Goal: Find specific page/section

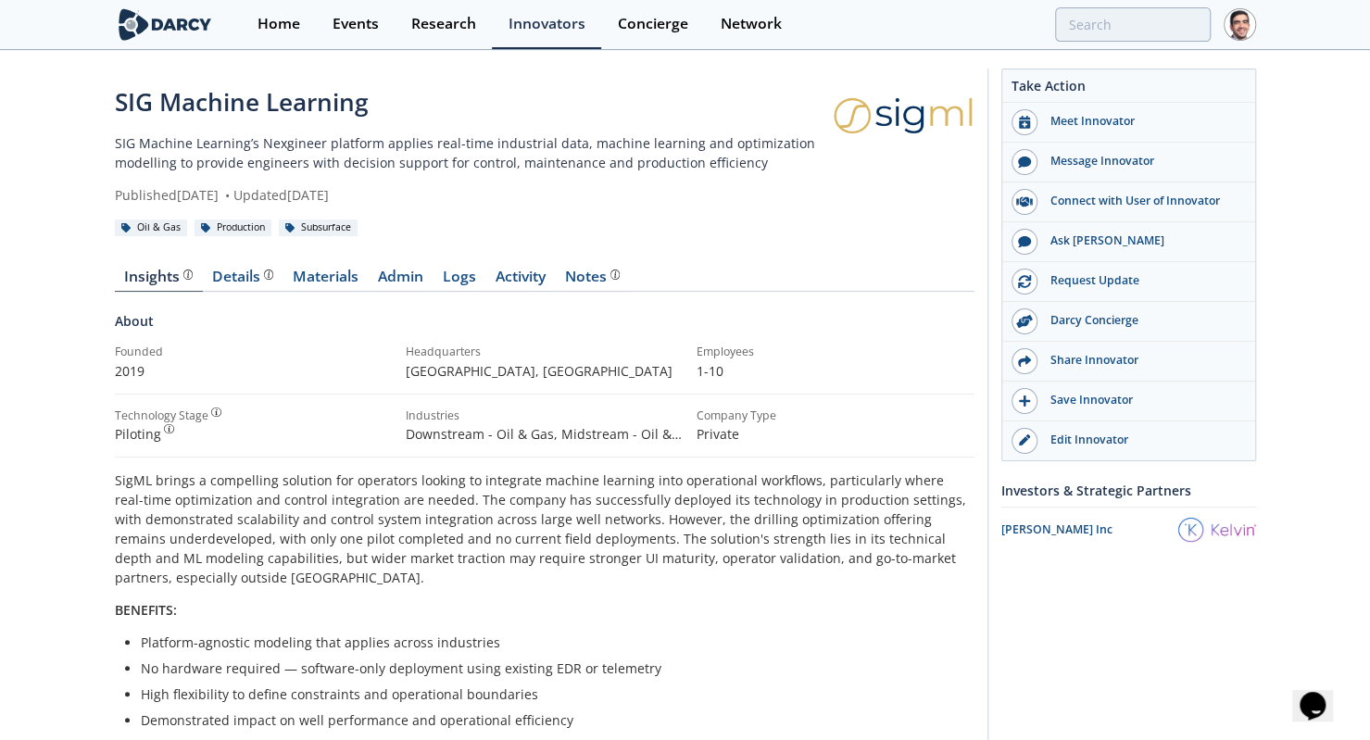
click at [241, 281] on div "Details" at bounding box center [242, 277] width 61 height 15
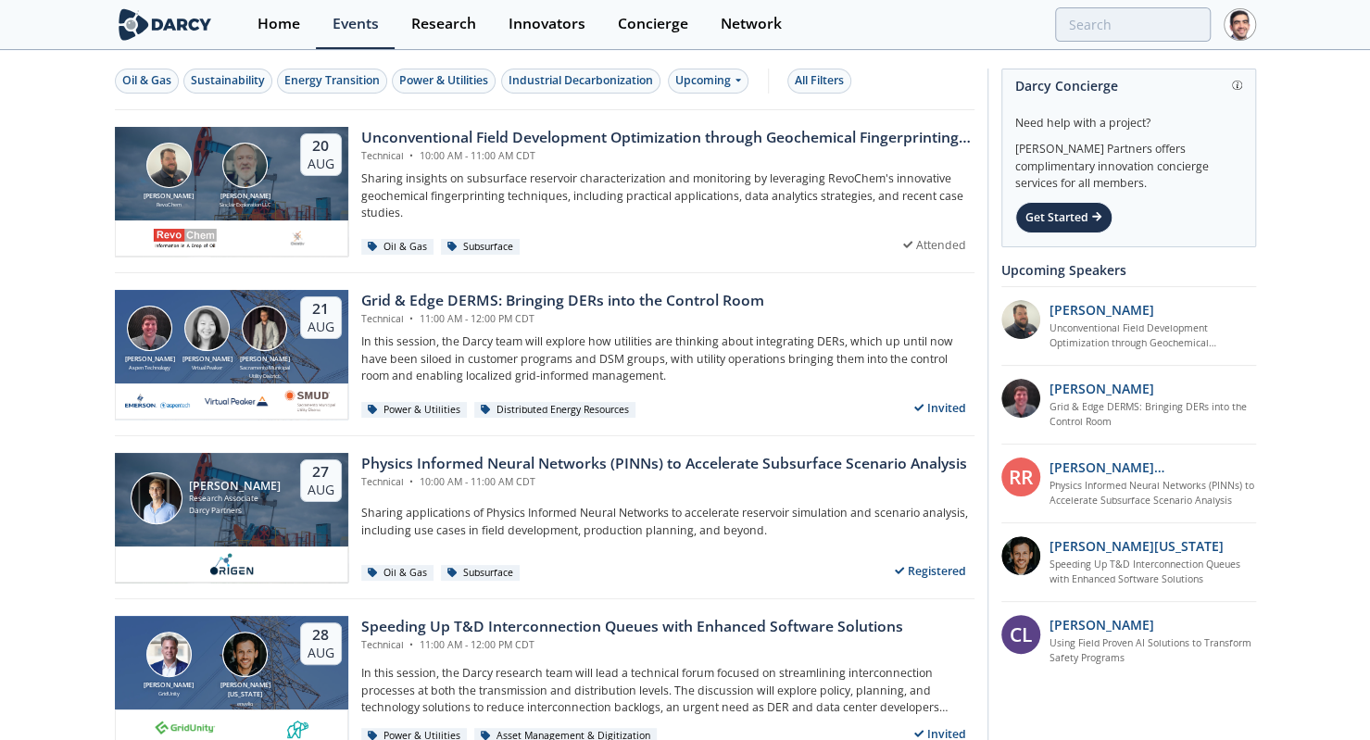
click at [164, 73] on div "Oil & Gas" at bounding box center [146, 80] width 49 height 17
